Goal: Task Accomplishment & Management: Complete application form

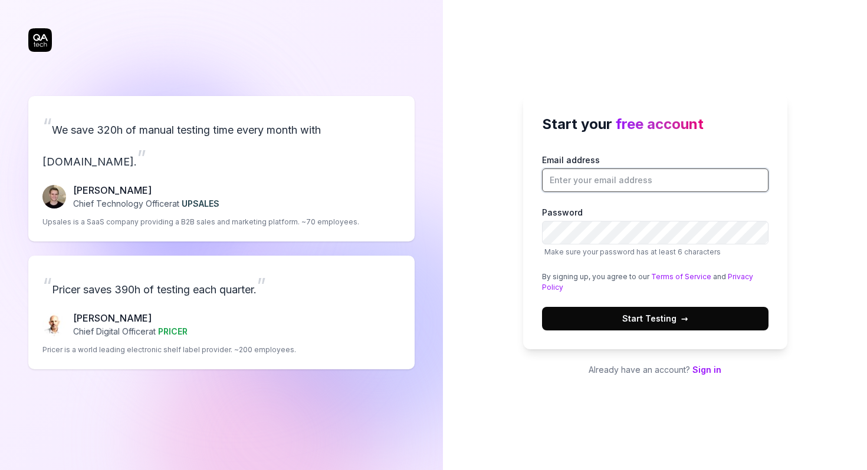
click at [574, 180] on input "Email address" at bounding box center [655, 181] width 226 height 24
type input "[PERSON_NAME][EMAIL_ADDRESS][DOMAIN_NAME]"
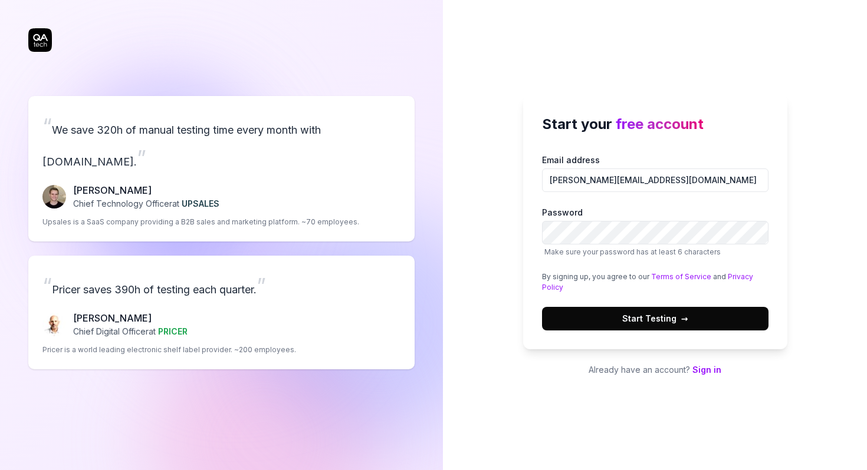
click at [702, 319] on button "Start Testing →" at bounding box center [655, 319] width 226 height 24
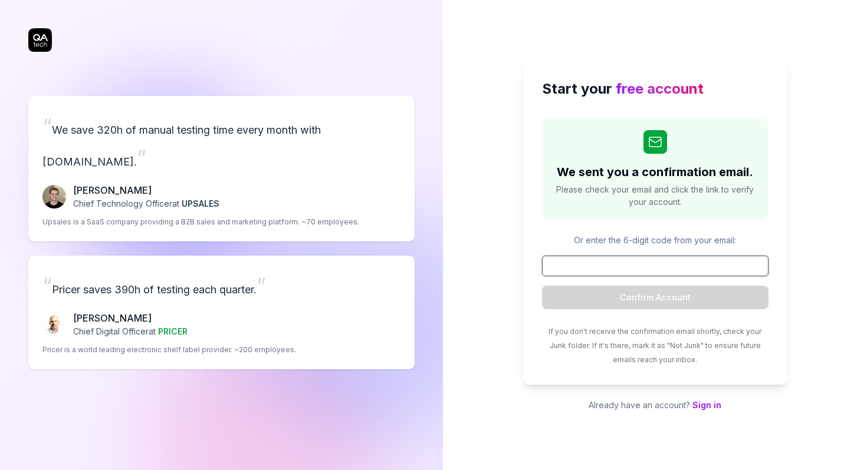
paste input "672286"
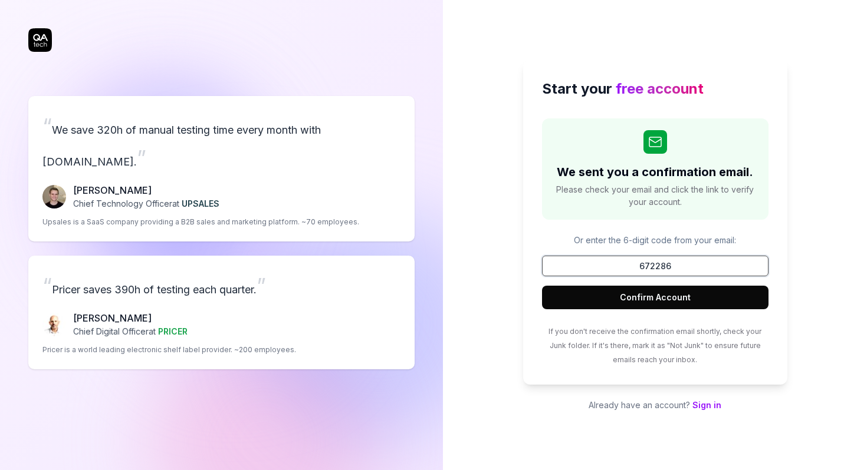
type input "672286"
click at [542, 286] on button "Confirm Account" at bounding box center [655, 298] width 226 height 24
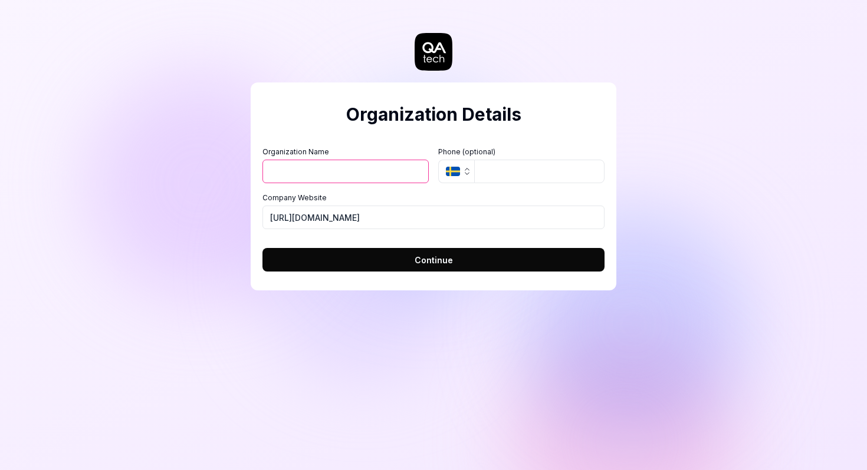
click at [401, 173] on input "Organization Name" at bounding box center [345, 172] width 166 height 24
type input "DW"
click at [459, 174] on icon "button" at bounding box center [453, 171] width 14 height 9
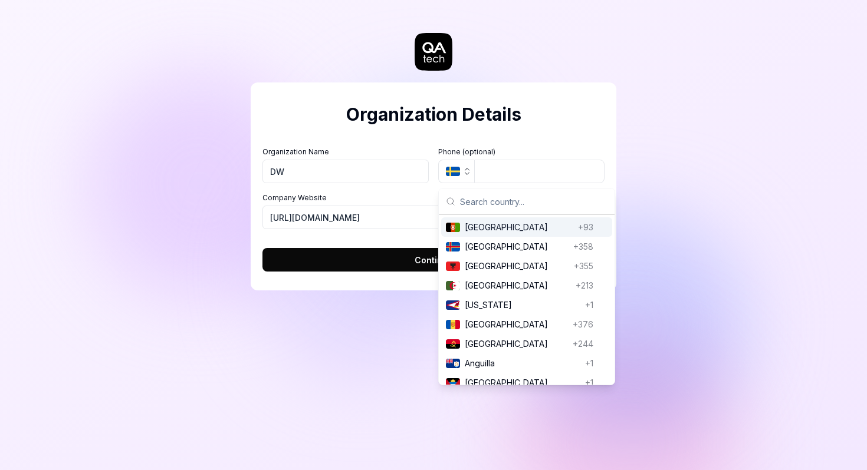
click at [459, 174] on icon "button" at bounding box center [453, 171] width 14 height 9
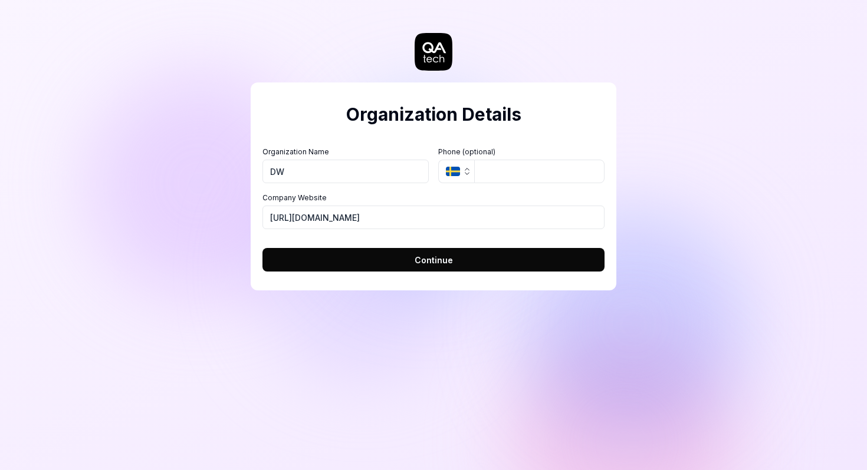
click at [435, 260] on span "Continue" at bounding box center [433, 260] width 38 height 12
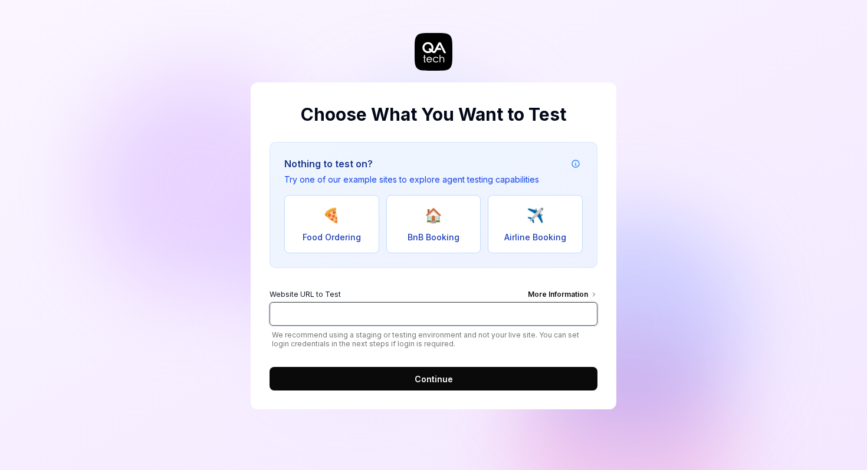
click at [405, 314] on input "Website URL to Test More Information" at bounding box center [433, 314] width 328 height 24
type input "[URL][DOMAIN_NAME]"
click at [403, 384] on button "Continue" at bounding box center [433, 379] width 328 height 24
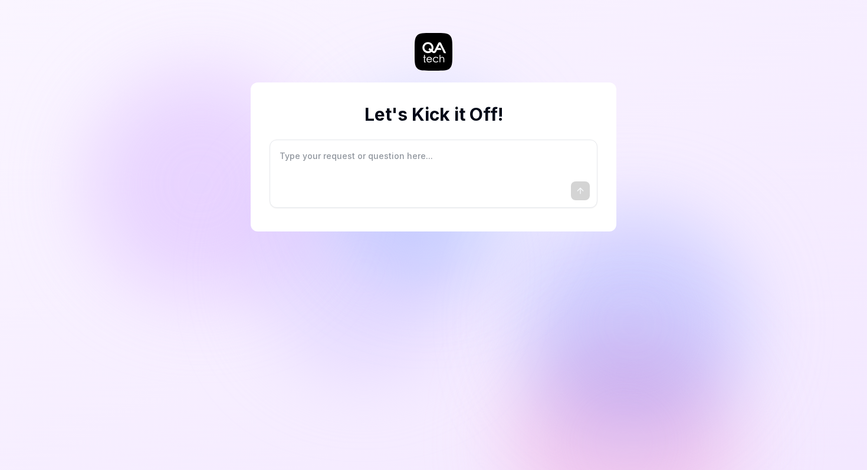
type textarea "*"
type textarea "I"
type textarea "*"
type textarea "I"
type textarea "*"
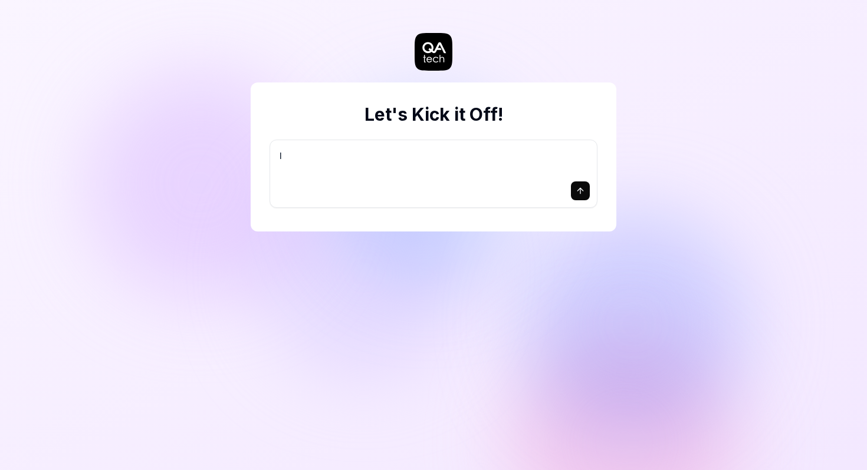
type textarea "I w"
type textarea "*"
type textarea "I wa"
type textarea "*"
type textarea "I wan"
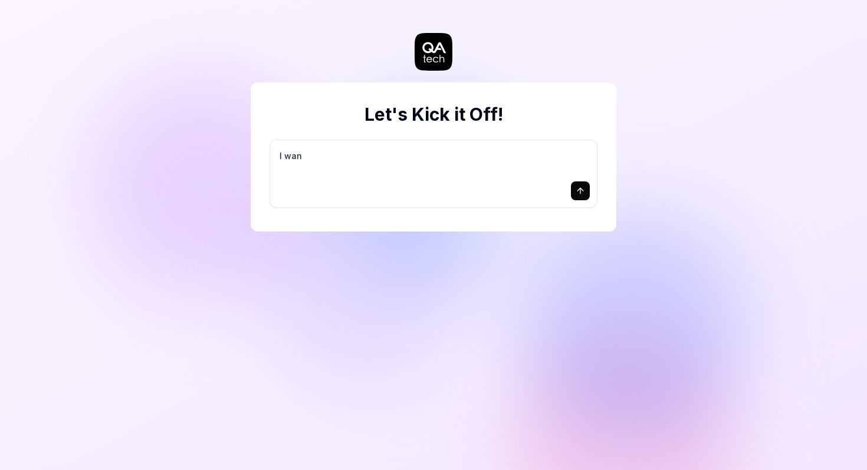
type textarea "*"
type textarea "I want"
type textarea "*"
type textarea "I want"
type textarea "*"
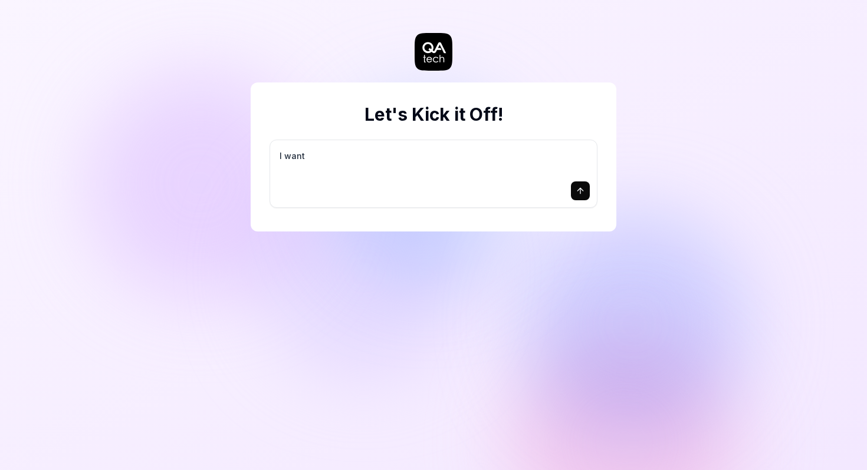
type textarea "I want a"
type textarea "*"
type textarea "I want a"
type textarea "*"
type textarea "I want a g"
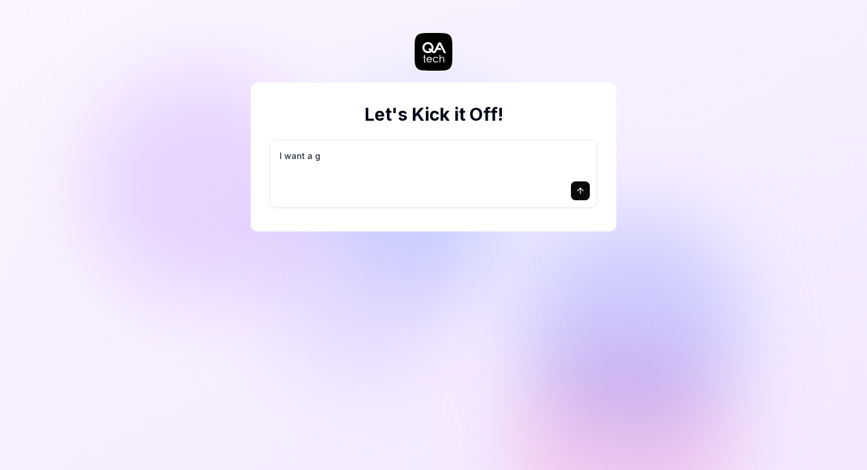
type textarea "*"
type textarea "I want a go"
type textarea "*"
type textarea "I want a goo"
type textarea "*"
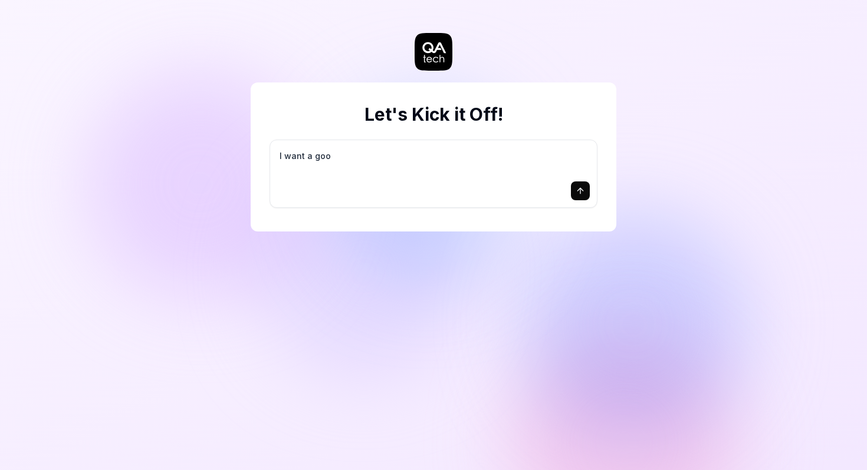
type textarea "I want a good"
type textarea "*"
type textarea "I want a good"
type textarea "*"
type textarea "I want a good t"
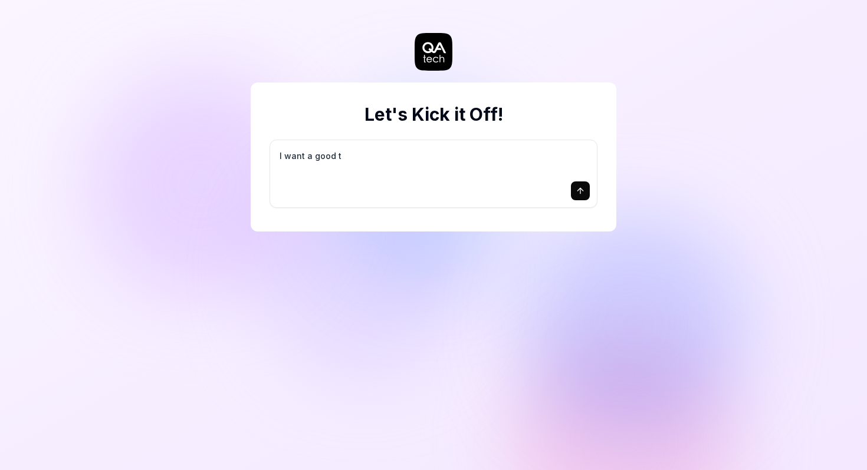
type textarea "*"
type textarea "I want a good te"
type textarea "*"
type textarea "I want a good tes"
type textarea "*"
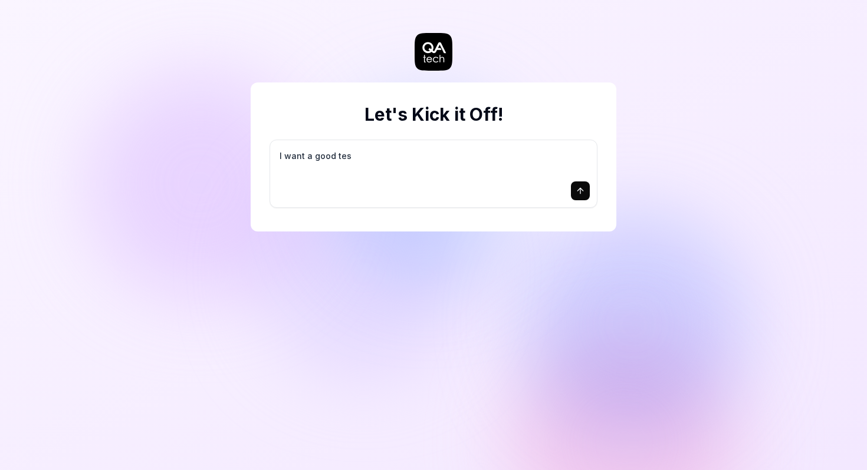
type textarea "I want a good test"
type textarea "*"
type textarea "I want a good test"
type textarea "*"
type textarea "I want a good test s"
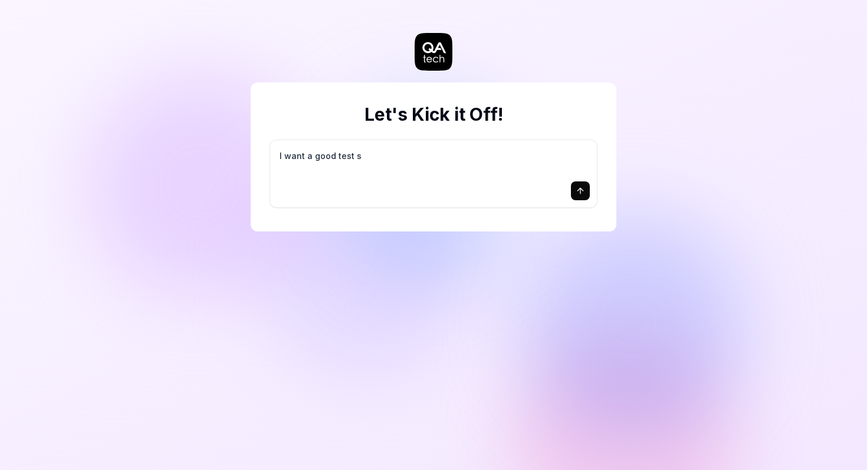
type textarea "*"
type textarea "I want a good test se"
type textarea "*"
type textarea "I want a good test set"
type textarea "*"
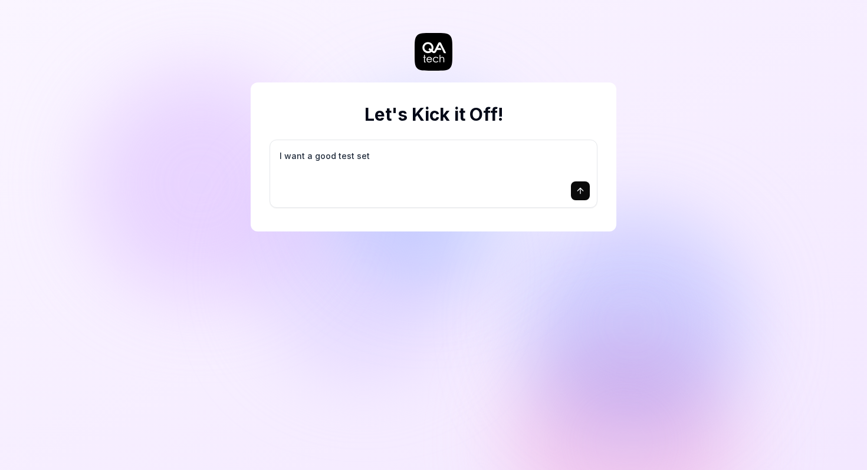
type textarea "I want a good test setu"
type textarea "*"
type textarea "I want a good test setup"
type textarea "*"
type textarea "I want a good test setup"
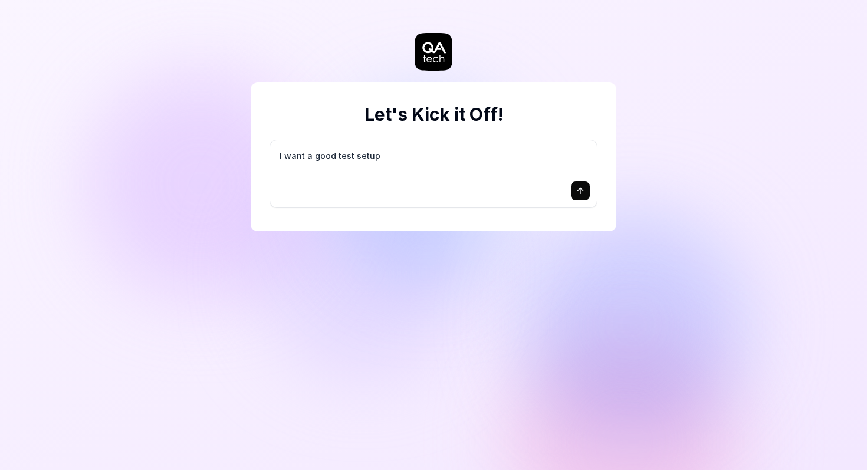
type textarea "*"
type textarea "I want a good test setup f"
type textarea "*"
type textarea "I want a good test setup fo"
type textarea "*"
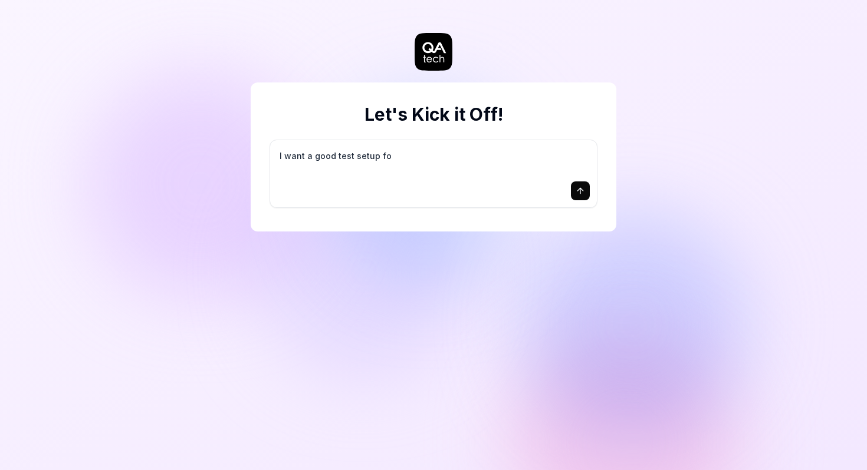
type textarea "I want a good test setup for"
type textarea "*"
type textarea "I want a good test setup for"
type textarea "*"
type textarea "I want a good test setup for m"
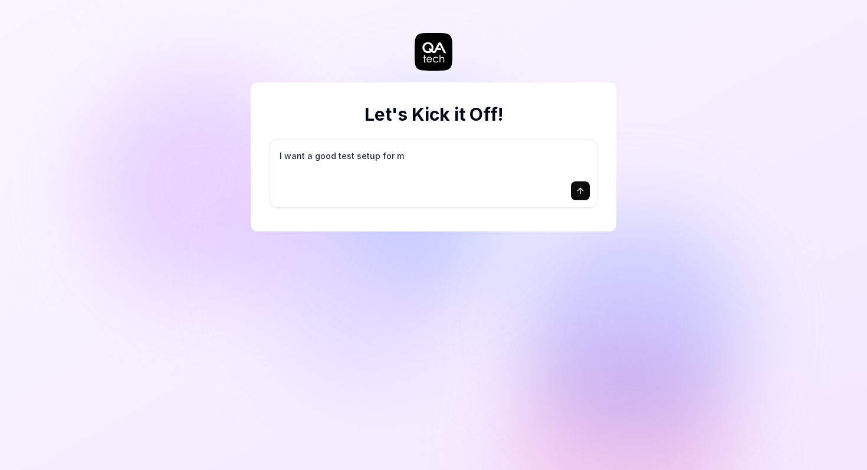
type textarea "*"
type textarea "I want a good test setup for my"
type textarea "*"
type textarea "I want a good test setup for my"
type textarea "*"
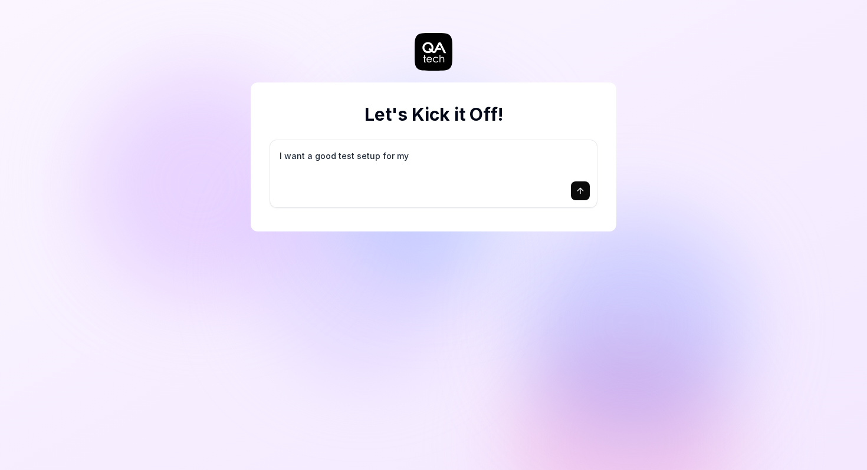
type textarea "I want a good test setup for my s"
type textarea "*"
type textarea "I want a good test setup for my si"
type textarea "*"
type textarea "I want a good test setup for my sit"
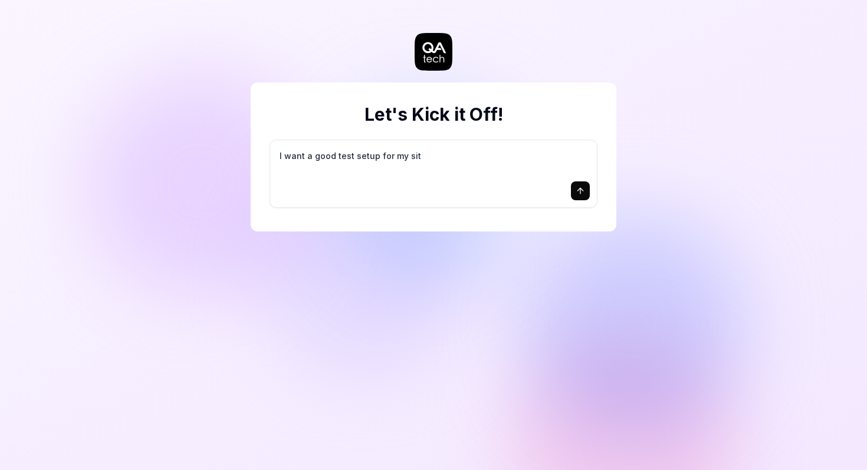
type textarea "*"
type textarea "I want a good test setup for my site"
type textarea "*"
type textarea "I want a good test setup for my site"
type textarea "*"
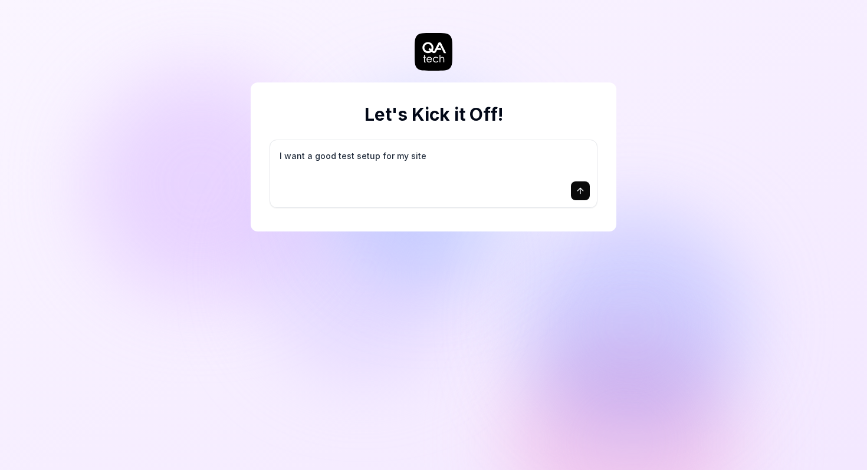
type textarea "I want a good test setup for my site -"
type textarea "*"
type textarea "I want a good test setup for my site -"
type textarea "*"
type textarea "I want a good test setup for my site - h"
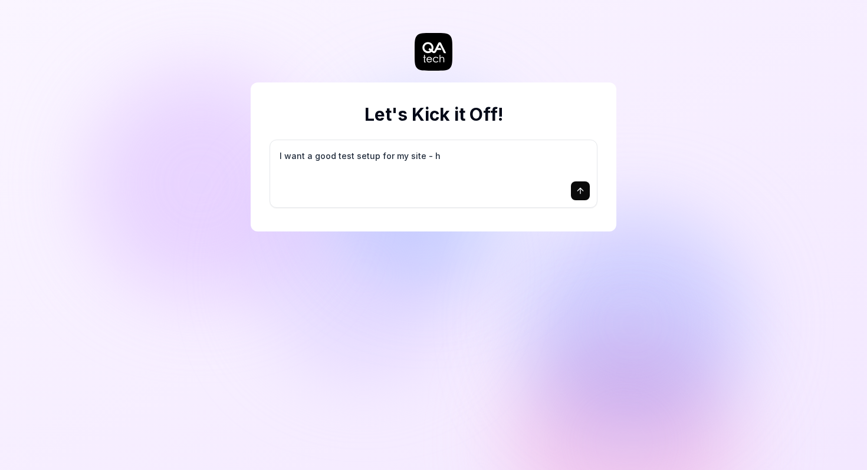
type textarea "*"
type textarea "I want a good test setup for my site - he"
type textarea "*"
type textarea "I want a good test setup for my site - hel"
type textarea "*"
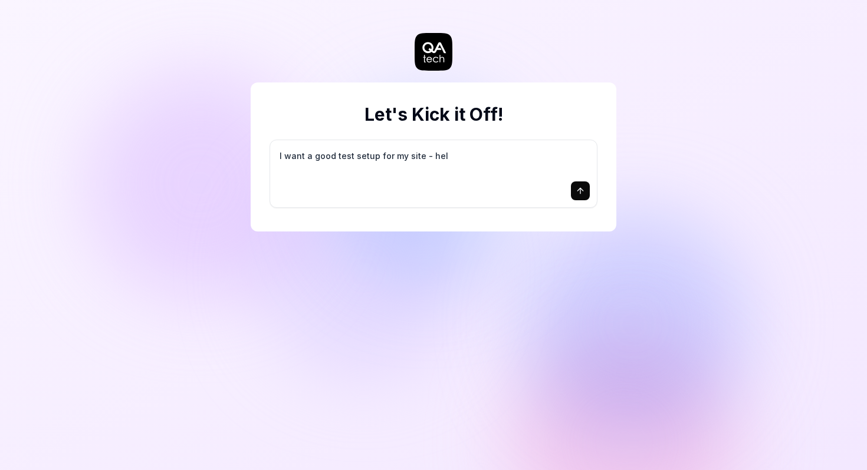
type textarea "I want a good test setup for my site - help"
type textarea "*"
type textarea "I want a good test setup for my site - help"
type textarea "*"
type textarea "I want a good test setup for my site - help m"
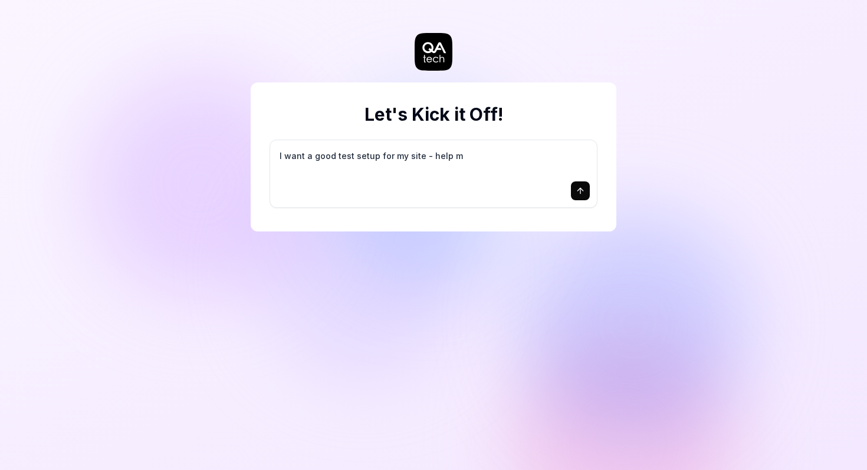
type textarea "*"
type textarea "I want a good test setup for my site - help me"
type textarea "*"
type textarea "I want a good test setup for my site - help me"
type textarea "*"
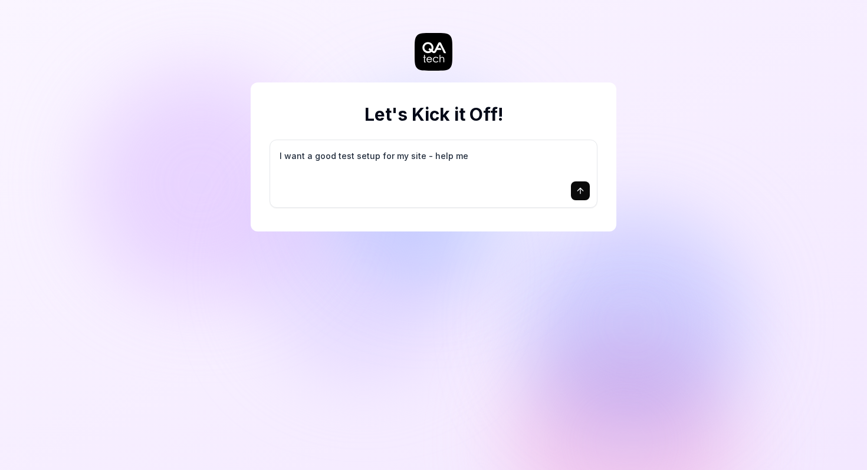
type textarea "I want a good test setup for my site - help me c"
type textarea "*"
type textarea "I want a good test setup for my site - help me cr"
type textarea "*"
type textarea "I want a good test setup for my site - help me cre"
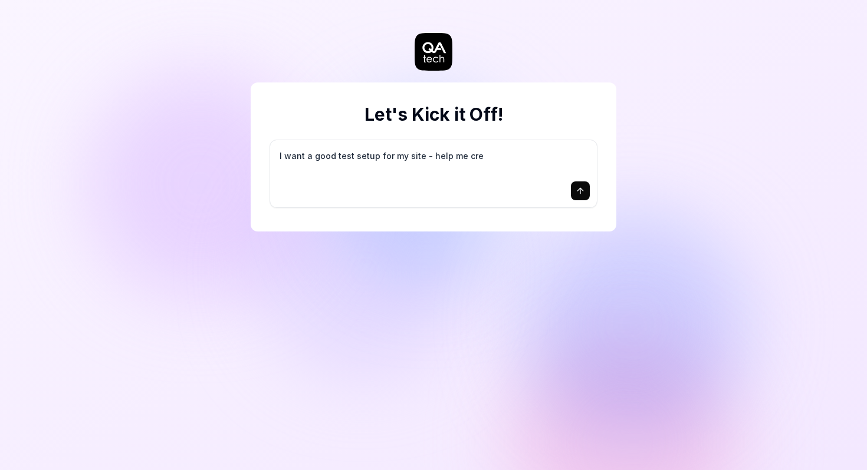
type textarea "*"
type textarea "I want a good test setup for my site - help me crea"
type textarea "*"
type textarea "I want a good test setup for my site - help me creat"
type textarea "*"
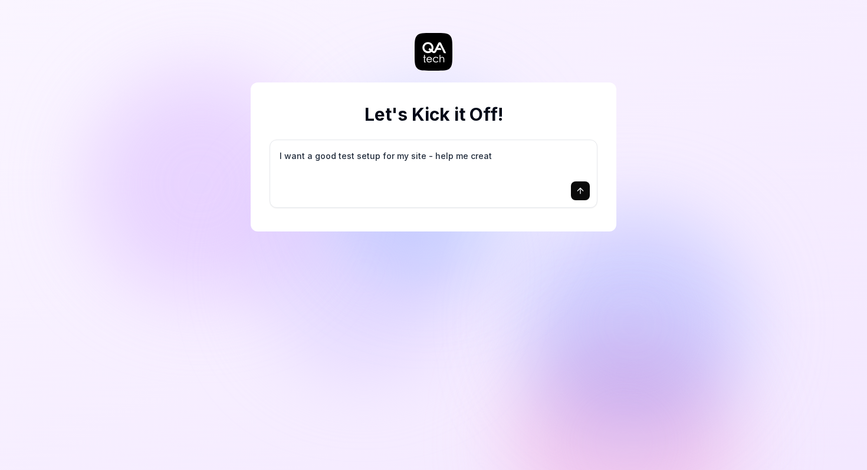
type textarea "I want a good test setup for my site - help me create"
type textarea "*"
type textarea "I want a good test setup for my site - help me create"
type textarea "*"
type textarea "I want a good test setup for my site - help me create t"
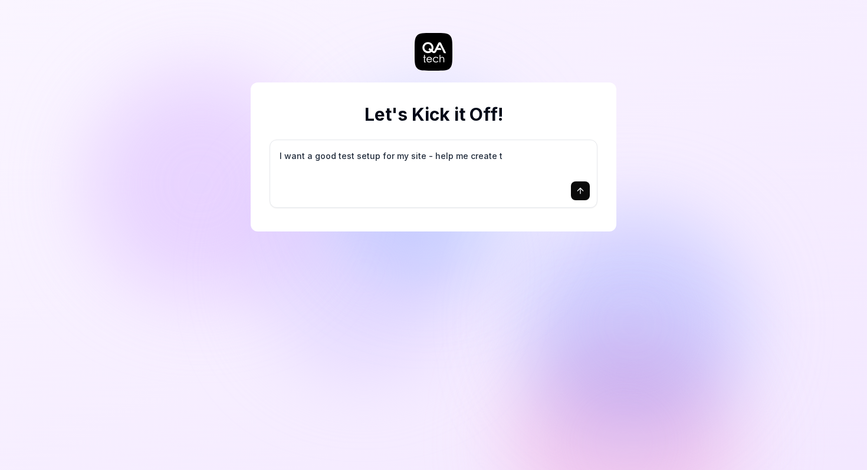
type textarea "*"
type textarea "I want a good test setup for my site - help me create th"
type textarea "*"
type textarea "I want a good test setup for my site - help me create the"
type textarea "*"
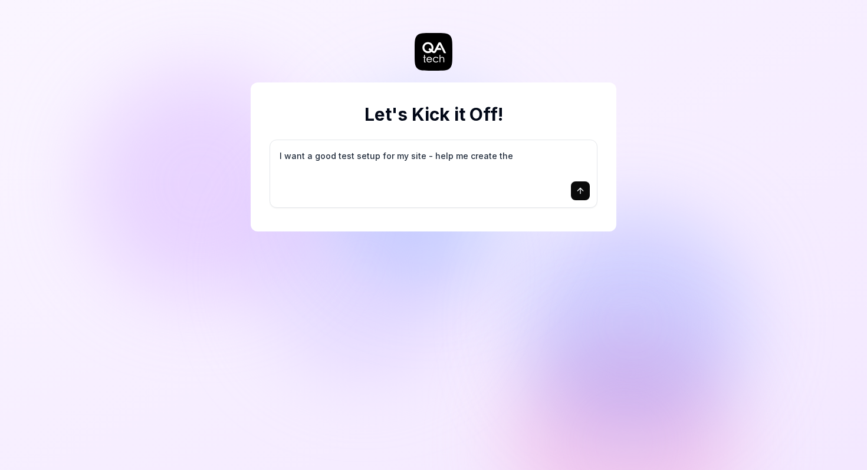
type textarea "I want a good test setup for my site - help me create the"
type textarea "*"
type textarea "I want a good test setup for my site - help me create the f"
type textarea "*"
type textarea "I want a good test setup for my site - help me create the fi"
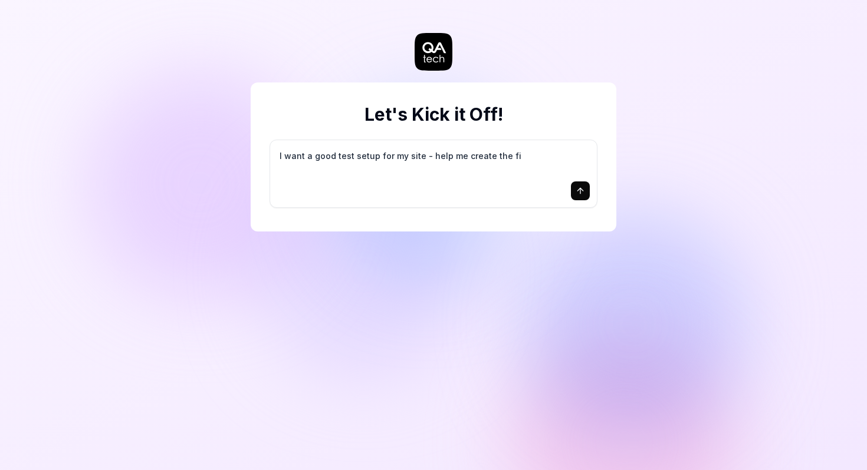
type textarea "*"
type textarea "I want a good test setup for my site - help me create the fir"
type textarea "*"
type textarea "I want a good test setup for my site - help me create the firs"
type textarea "*"
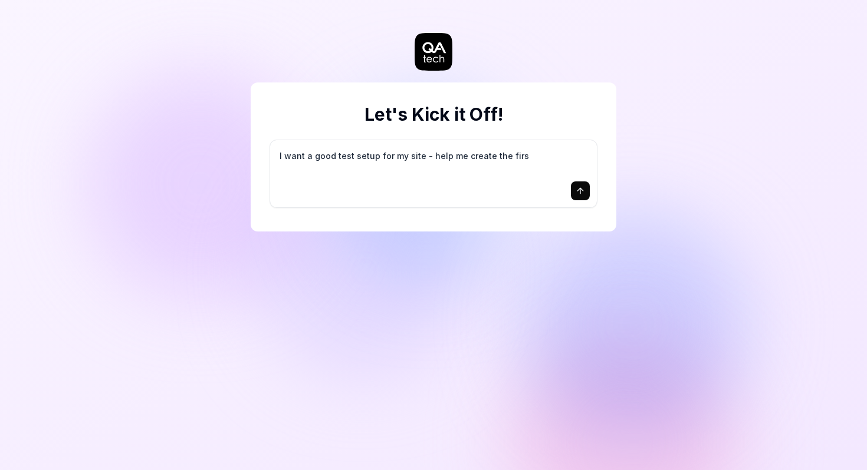
type textarea "I want a good test setup for my site - help me create the first"
type textarea "*"
type textarea "I want a good test setup for my site - help me create the first"
type textarea "*"
type textarea "I want a good test setup for my site - help me create the first 3"
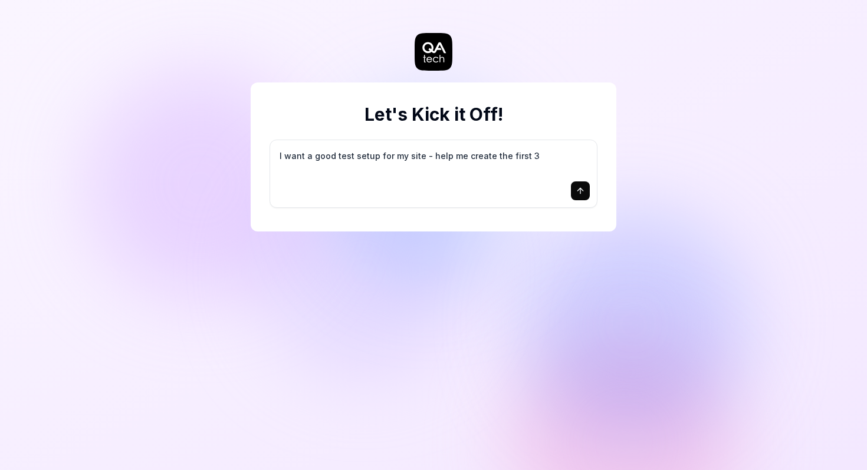
type textarea "*"
type textarea "I want a good test setup for my site - help me create the first 3-"
type textarea "*"
type textarea "I want a good test setup for my site - help me create the first 3-5"
type textarea "*"
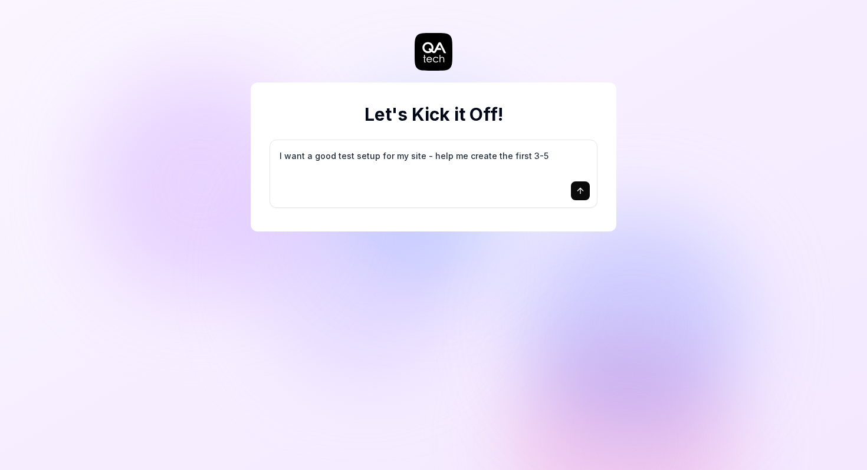
type textarea "I want a good test setup for my site - help me create the first 3-5"
type textarea "*"
type textarea "I want a good test setup for my site - help me create the first 3-5 t"
type textarea "*"
type textarea "I want a good test setup for my site - help me create the first 3-5 te"
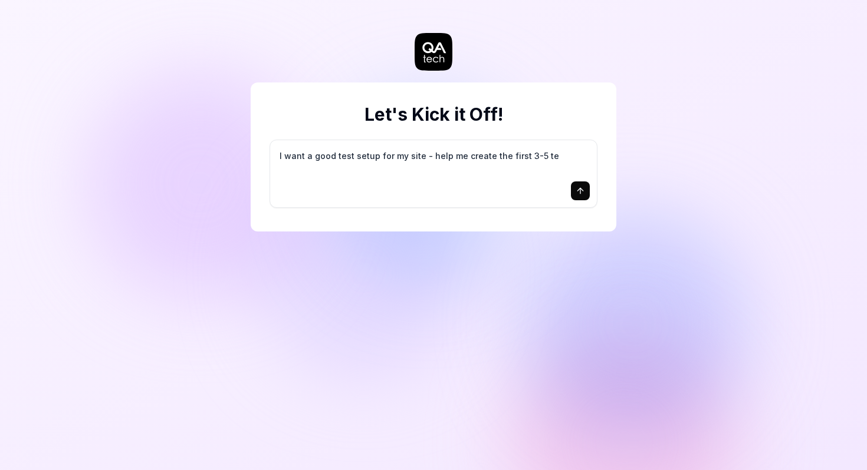
type textarea "*"
type textarea "I want a good test setup for my site - help me create the first 3-5 tes"
type textarea "*"
type textarea "I want a good test setup for my site - help me create the first 3-5 test"
type textarea "*"
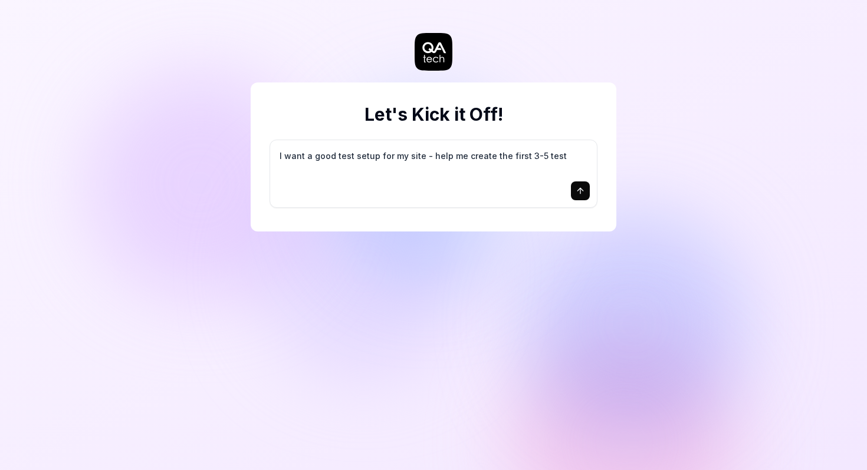
type textarea "I want a good test setup for my site - help me create the first 3-5 test"
type textarea "*"
type textarea "I want a good test setup for my site - help me create the first 3-5 test c"
type textarea "*"
type textarea "I want a good test setup for my site - help me create the first 3-5 test ca"
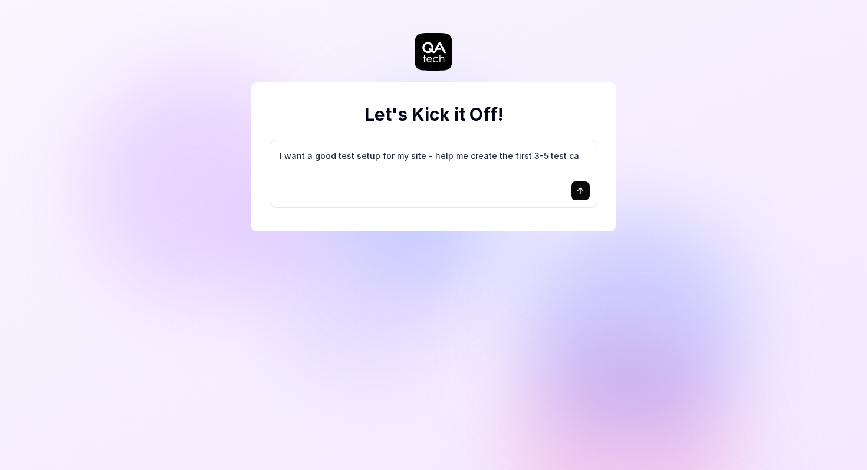
type textarea "*"
type textarea "I want a good test setup for my site - help me create the first 3-5 test cas"
type textarea "*"
type textarea "I want a good test setup for my site - help me create the first 3-5 test case"
type textarea "*"
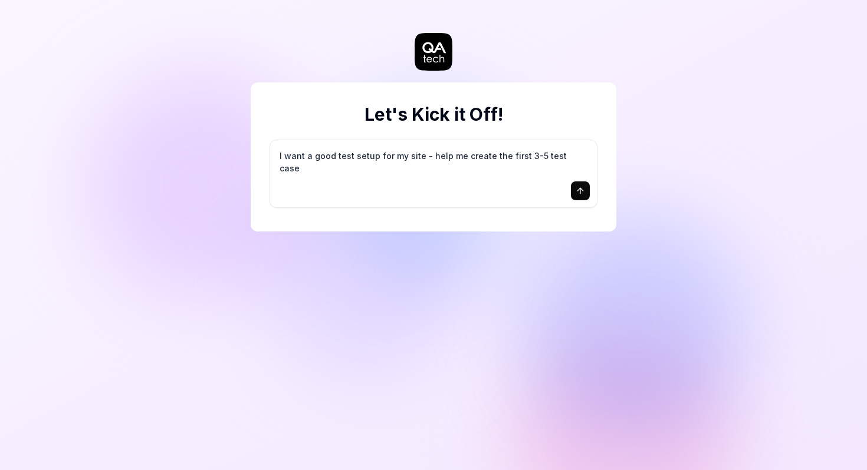
type textarea "I want a good test setup for my site - help me create the first 3-5 test cases"
click at [572, 193] on button "submit" at bounding box center [580, 191] width 19 height 19
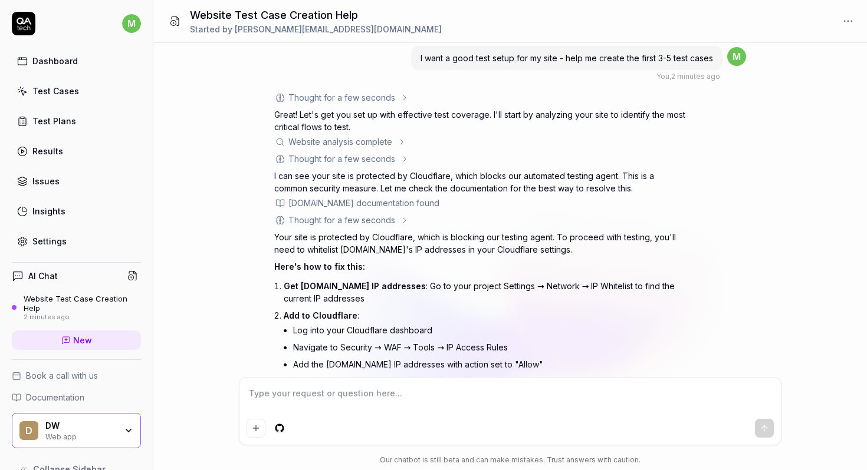
scroll to position [118, 0]
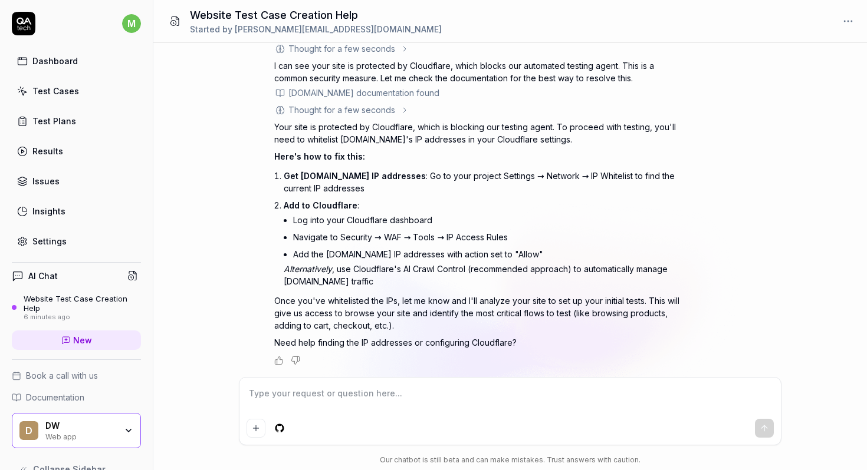
type textarea "*"
